Goal: Task Accomplishment & Management: Manage account settings

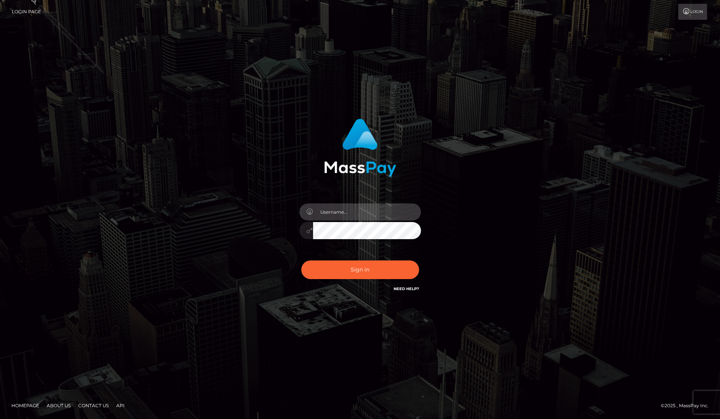
click at [393, 208] on input "text" at bounding box center [367, 211] width 108 height 17
type input "lucille.ace"
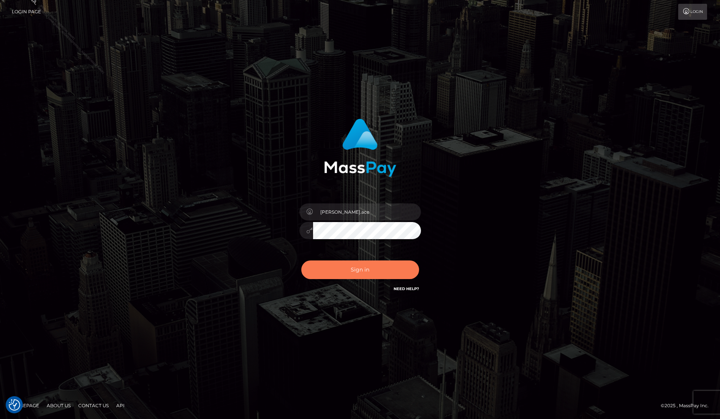
click at [360, 266] on button "Sign in" at bounding box center [360, 269] width 118 height 19
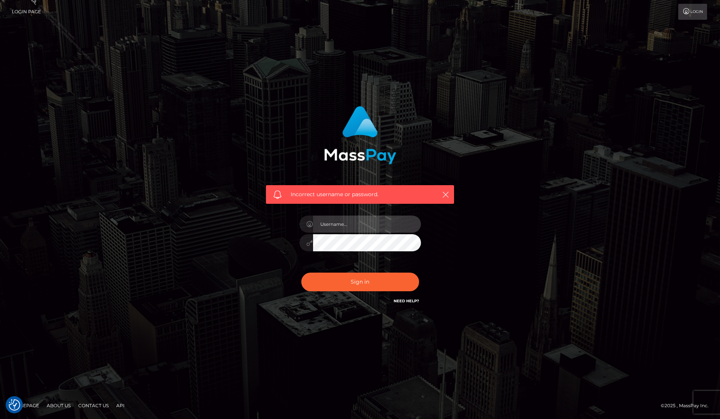
click at [364, 222] on input "text" at bounding box center [367, 223] width 108 height 17
type input "[PERSON_NAME].ace"
click at [267, 245] on div "Incorrect username or password. lucille.ace" at bounding box center [360, 205] width 200 height 211
click at [367, 279] on button "Sign in" at bounding box center [360, 281] width 118 height 19
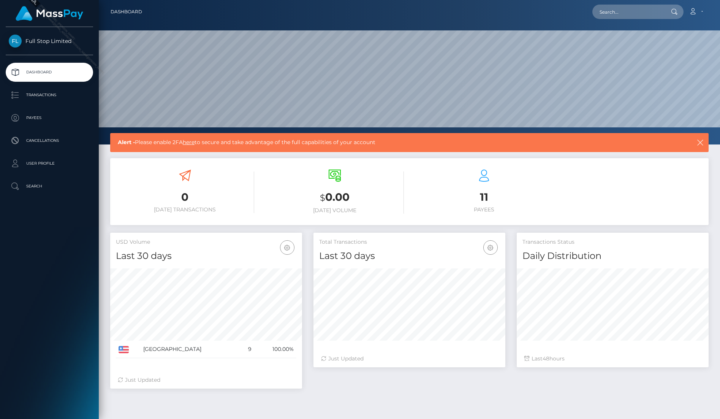
scroll to position [135, 192]
click at [189, 144] on link "here" at bounding box center [189, 142] width 12 height 7
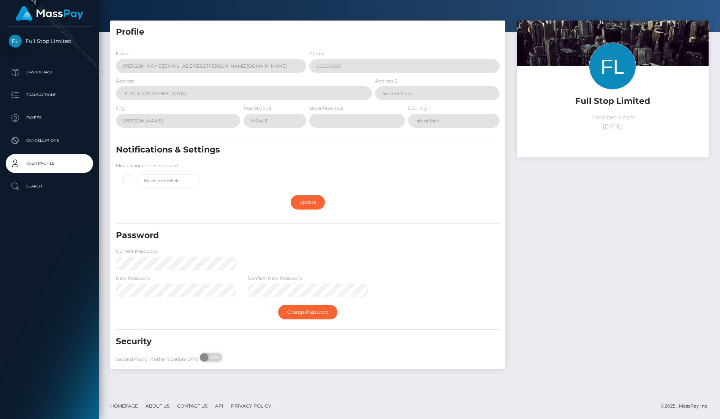
scroll to position [19, 0]
click at [209, 355] on div "ON OFF" at bounding box center [204, 357] width 38 height 8
click at [213, 355] on span "OFF" at bounding box center [213, 357] width 19 height 8
checkbox input "true"
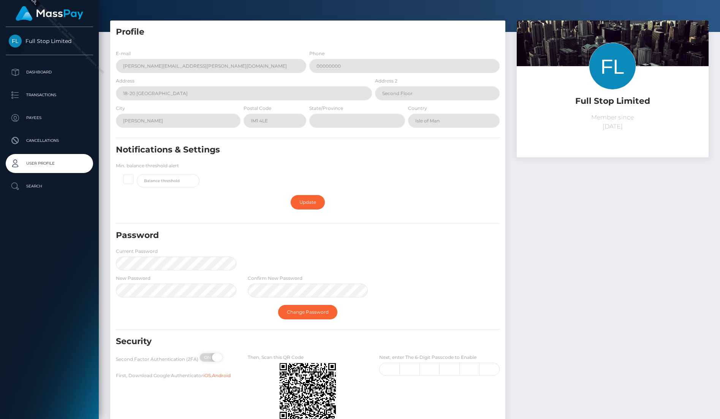
scroll to position [71, 0]
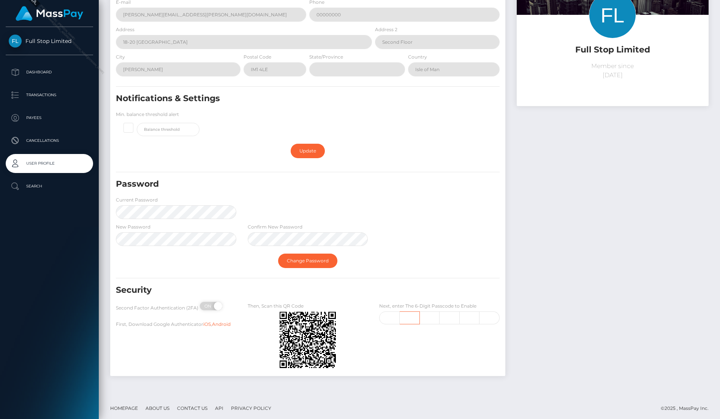
click at [400, 318] on input "text" at bounding box center [410, 317] width 20 height 13
click at [393, 316] on input "text" at bounding box center [389, 317] width 21 height 13
type input "4"
type input "0"
type input "7"
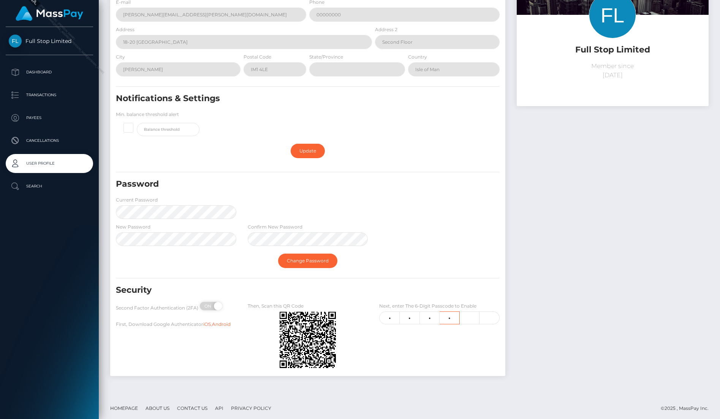
type input "1"
type input "7"
type input "1"
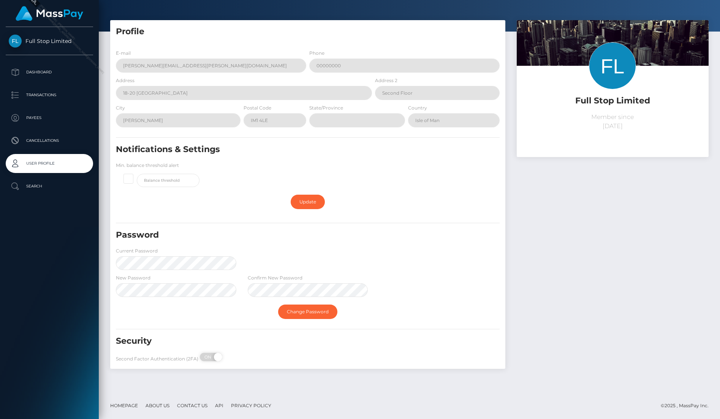
scroll to position [19, 0]
click at [307, 308] on link "Change Password" at bounding box center [307, 312] width 59 height 14
click at [288, 310] on link "Change Password" at bounding box center [307, 312] width 59 height 14
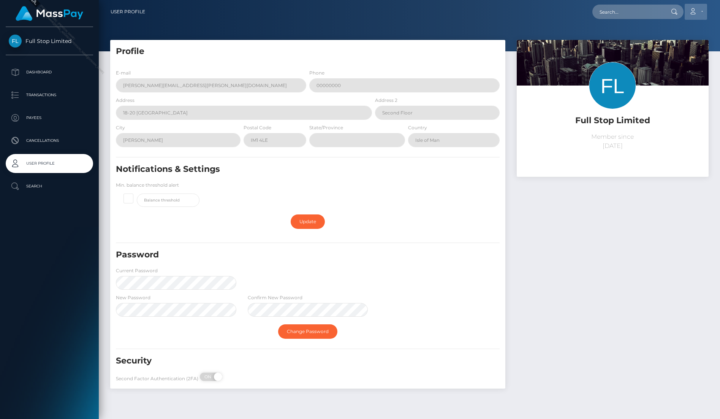
click at [705, 13] on link "Account" at bounding box center [696, 12] width 22 height 16
click at [685, 52] on link "Logout" at bounding box center [678, 49] width 61 height 14
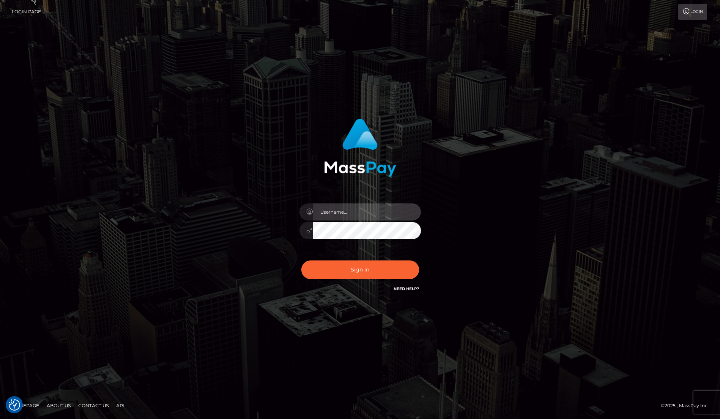
click at [385, 216] on input "text" at bounding box center [367, 211] width 108 height 17
type input "[PERSON_NAME].ace"
click at [301, 260] on button "Sign in" at bounding box center [360, 269] width 118 height 19
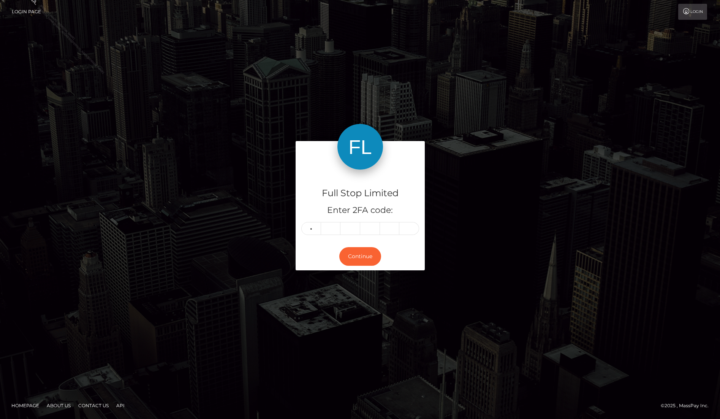
type input "5"
type input "3"
type input "6"
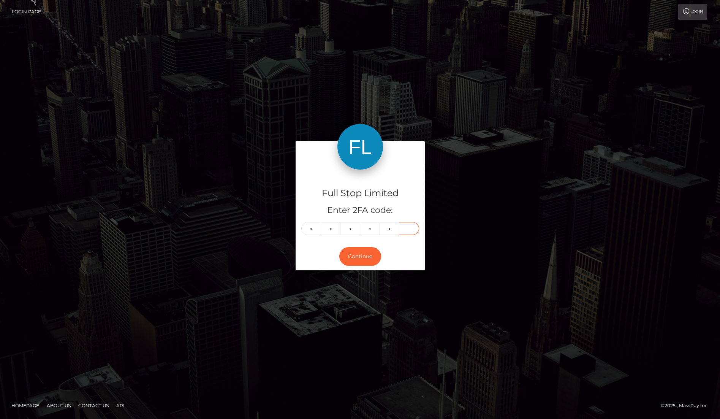
type input "5"
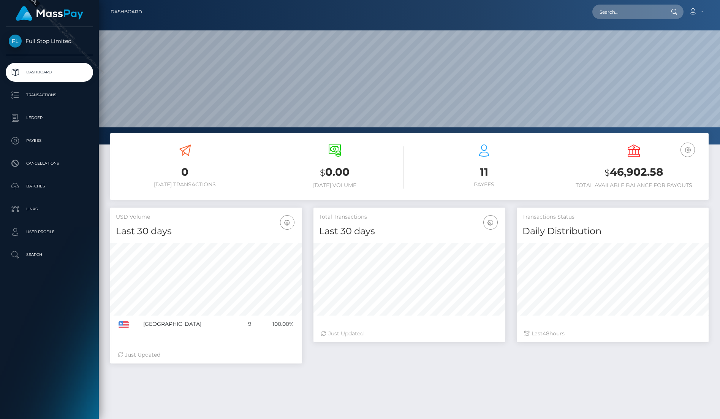
scroll to position [135, 192]
